Goal: Transaction & Acquisition: Subscribe to service/newsletter

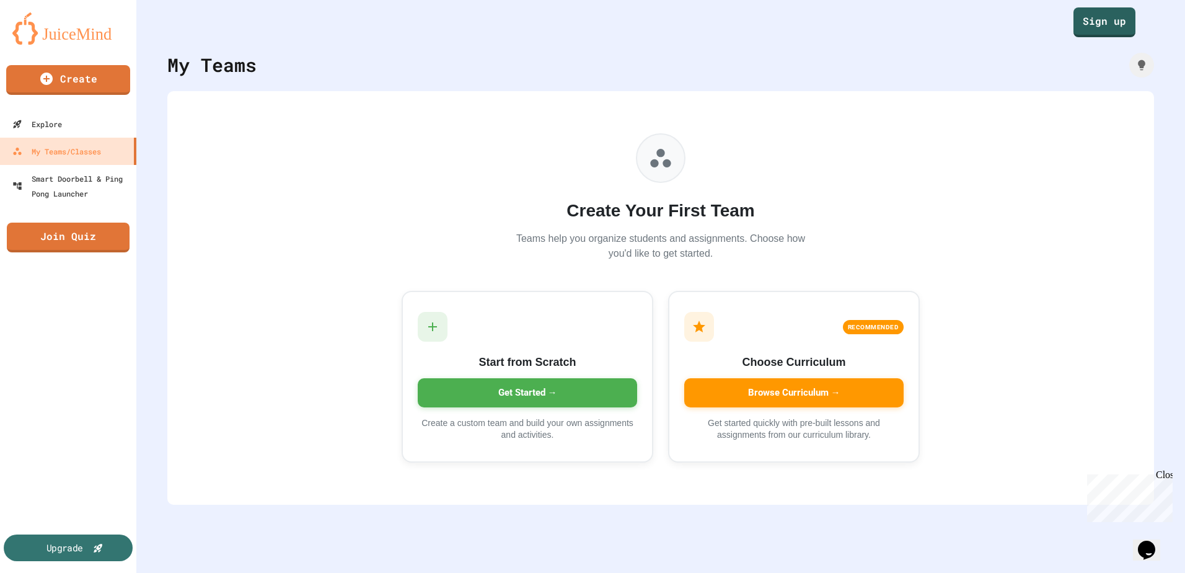
click at [84, 557] on div "Upgrade" at bounding box center [68, 547] width 129 height 27
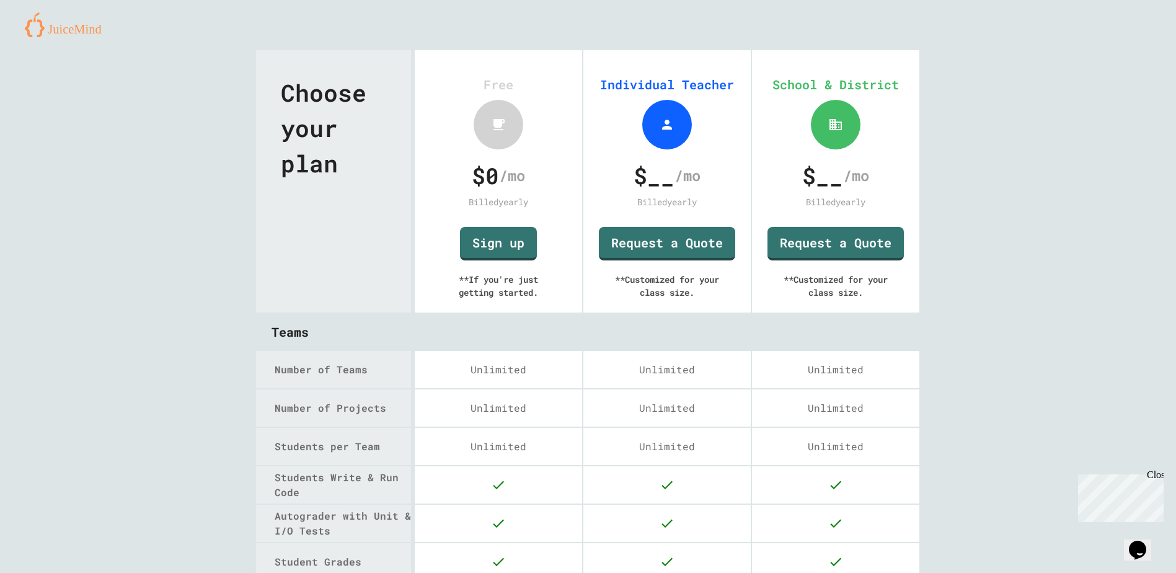
click at [64, 27] on img at bounding box center [68, 24] width 86 height 25
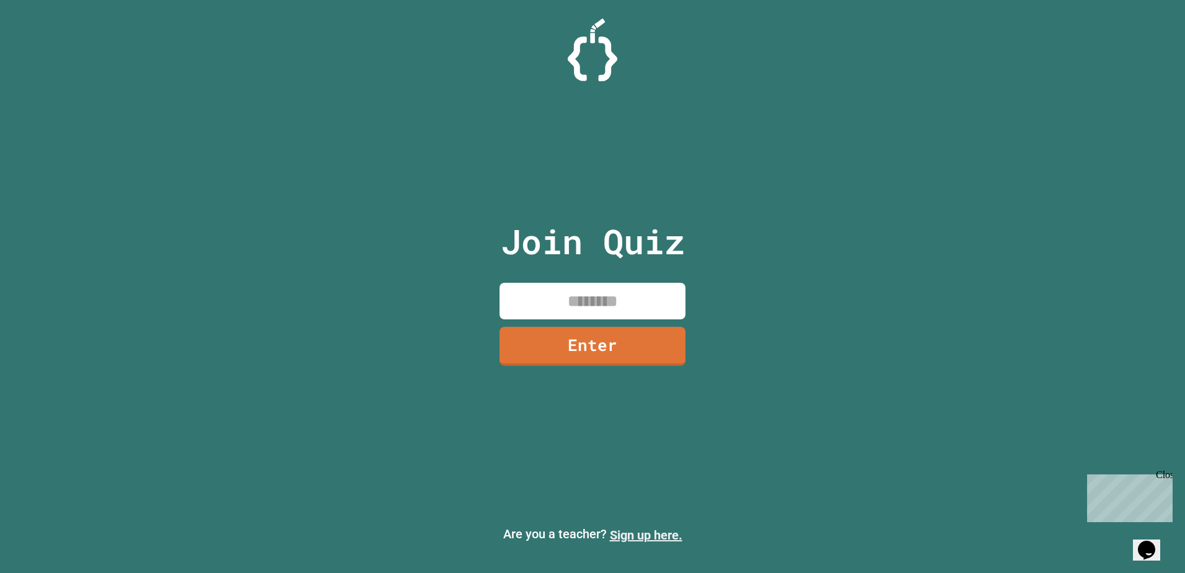
click at [669, 536] on link "Sign up here." at bounding box center [646, 535] width 73 height 15
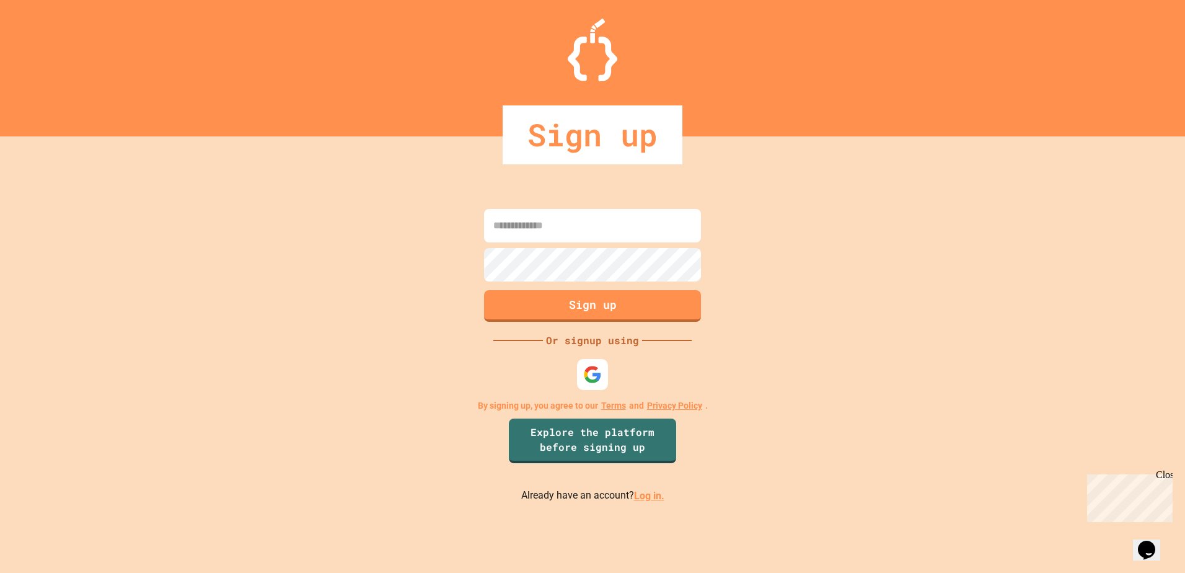
click at [582, 228] on input at bounding box center [592, 225] width 217 height 33
type input "**********"
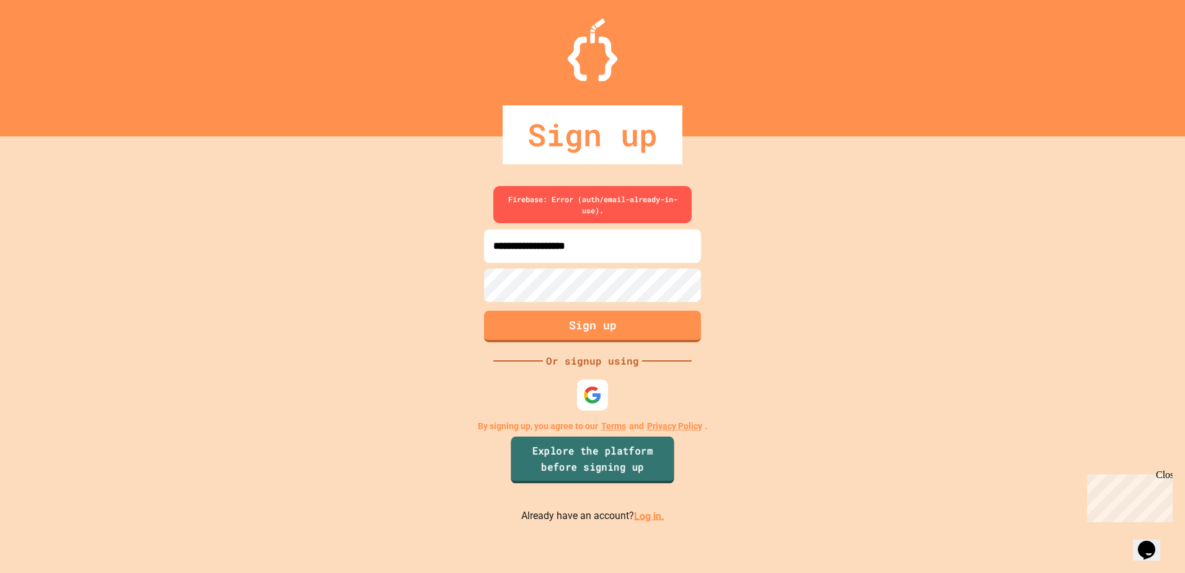
click at [621, 464] on link "Explore the platform before signing up" at bounding box center [592, 459] width 163 height 47
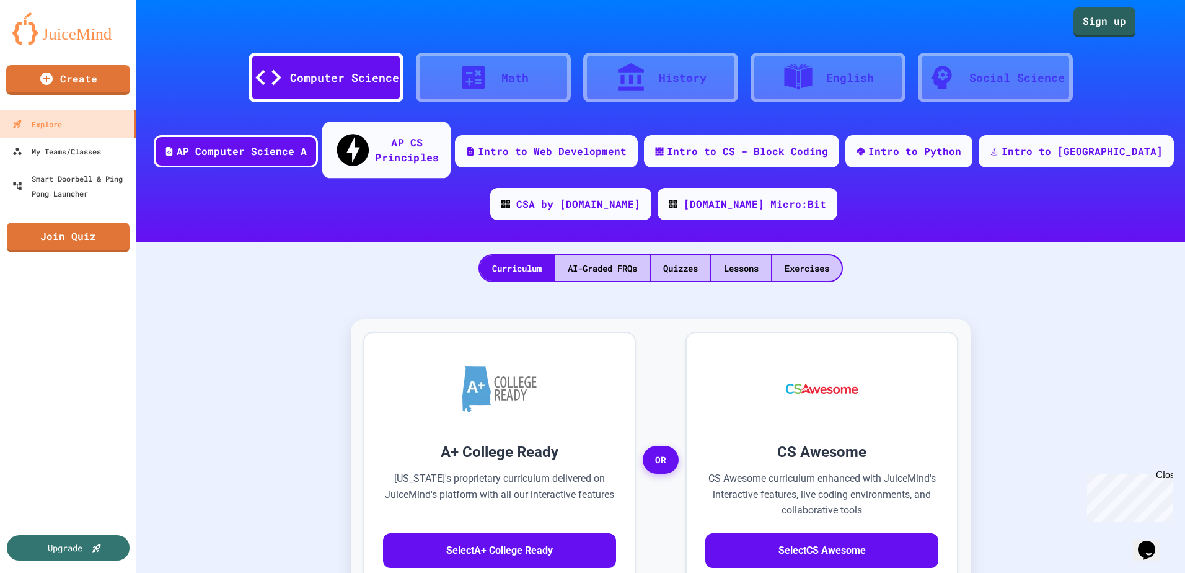
click at [439, 139] on div "AP CS Principles" at bounding box center [407, 150] width 64 height 30
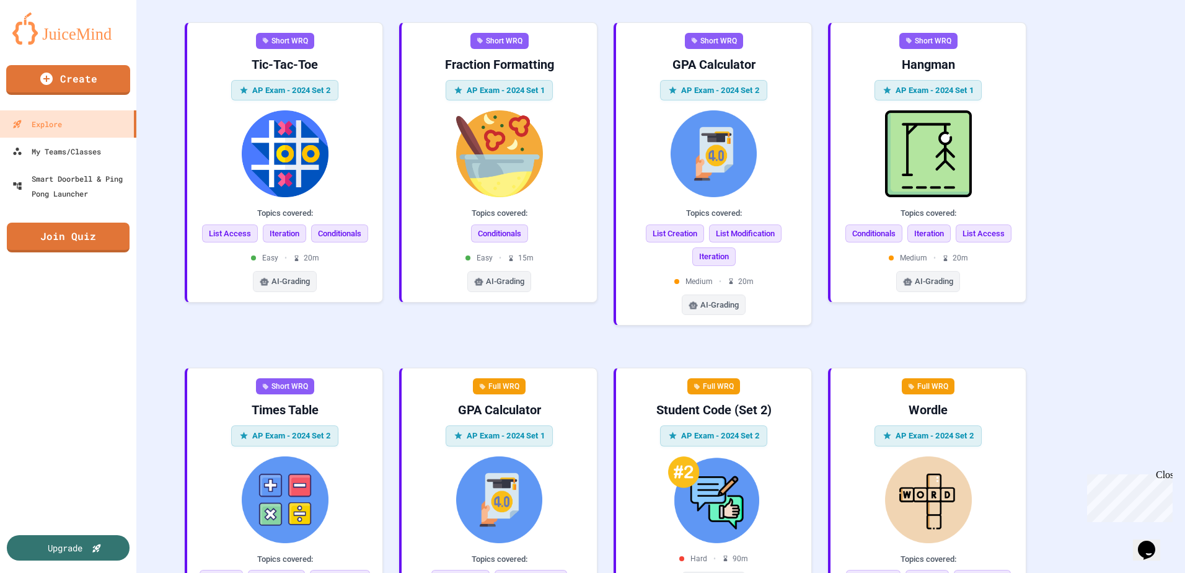
scroll to position [1406, 0]
